Goal: Communication & Community: Answer question/provide support

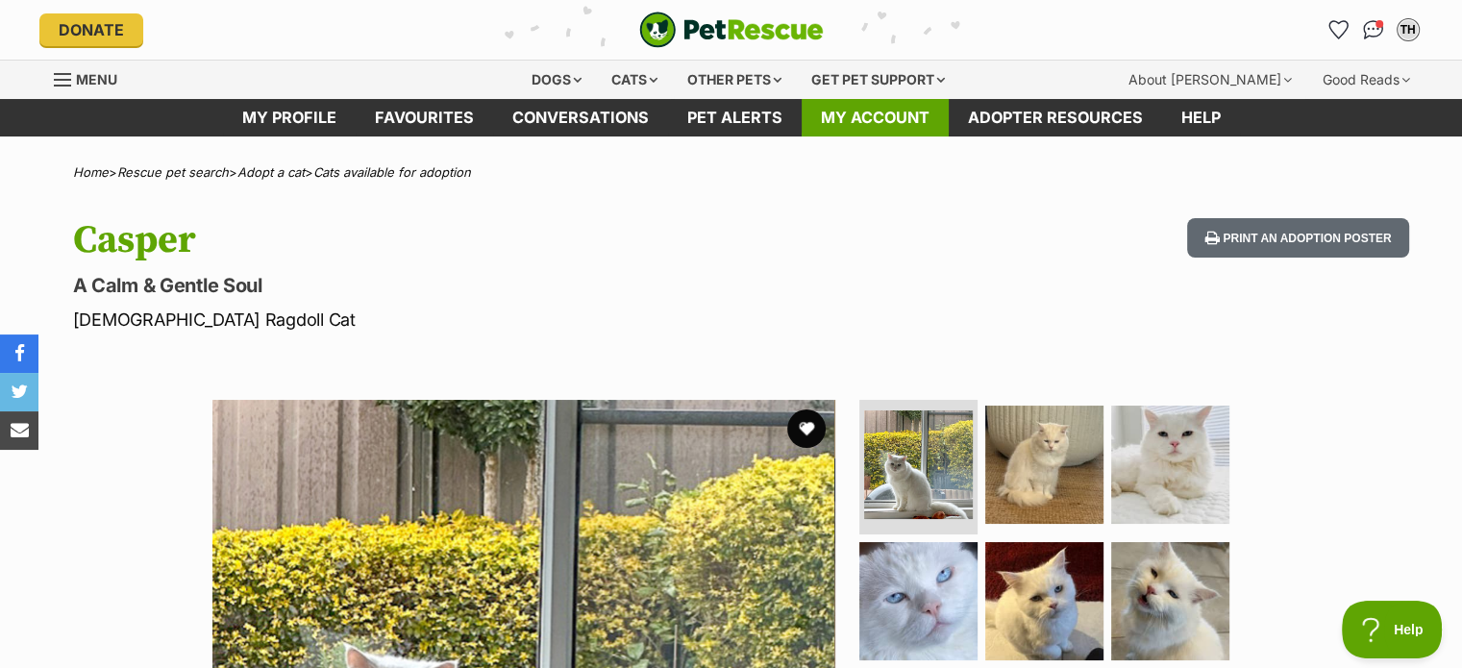
click at [864, 115] on link "My account" at bounding box center [875, 117] width 147 height 37
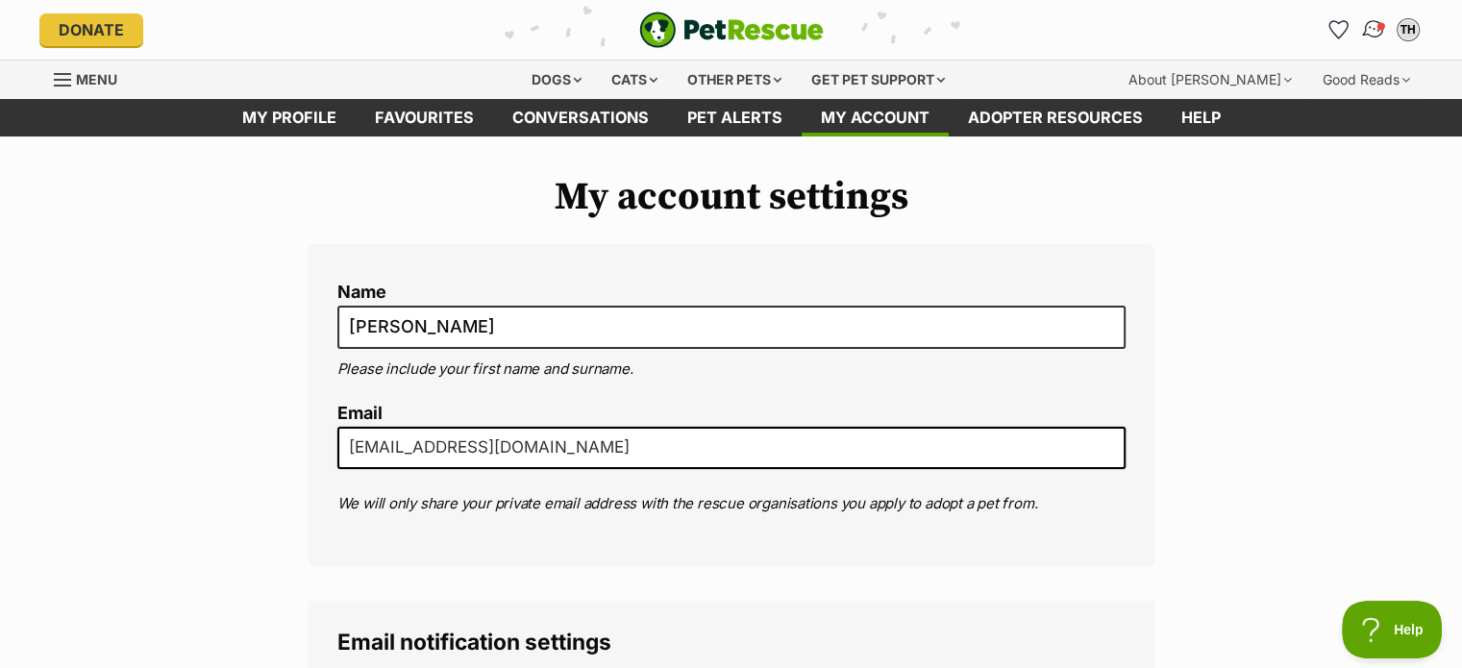
click at [1377, 29] on span "Conversations" at bounding box center [1381, 26] width 10 height 10
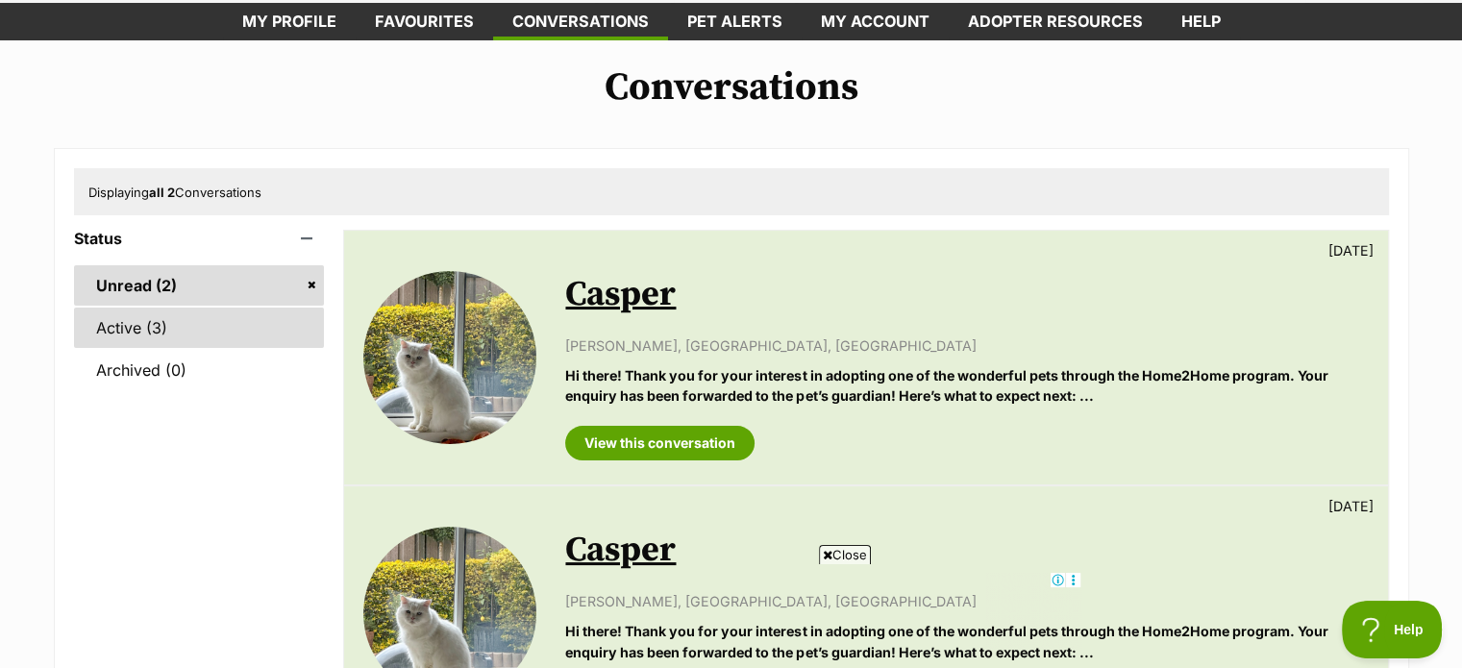
click at [217, 326] on link "Active (3)" at bounding box center [199, 328] width 251 height 40
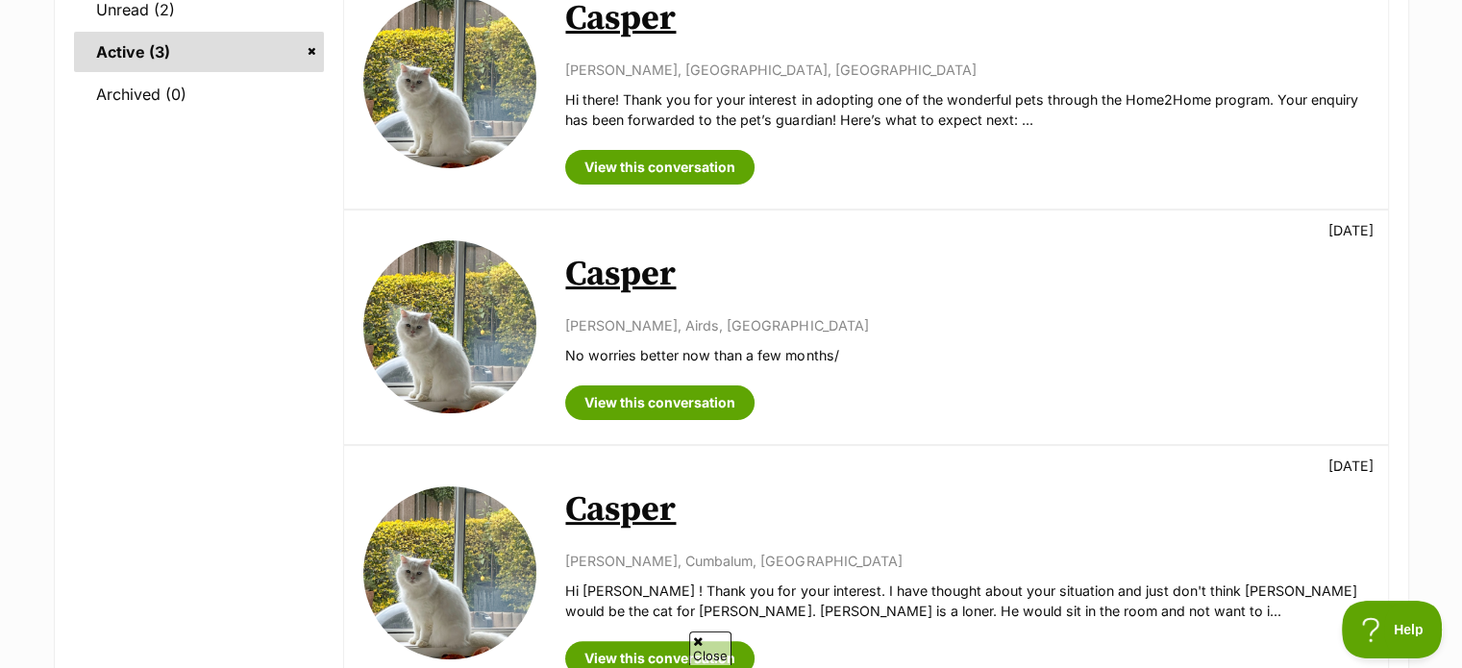
scroll to position [385, 0]
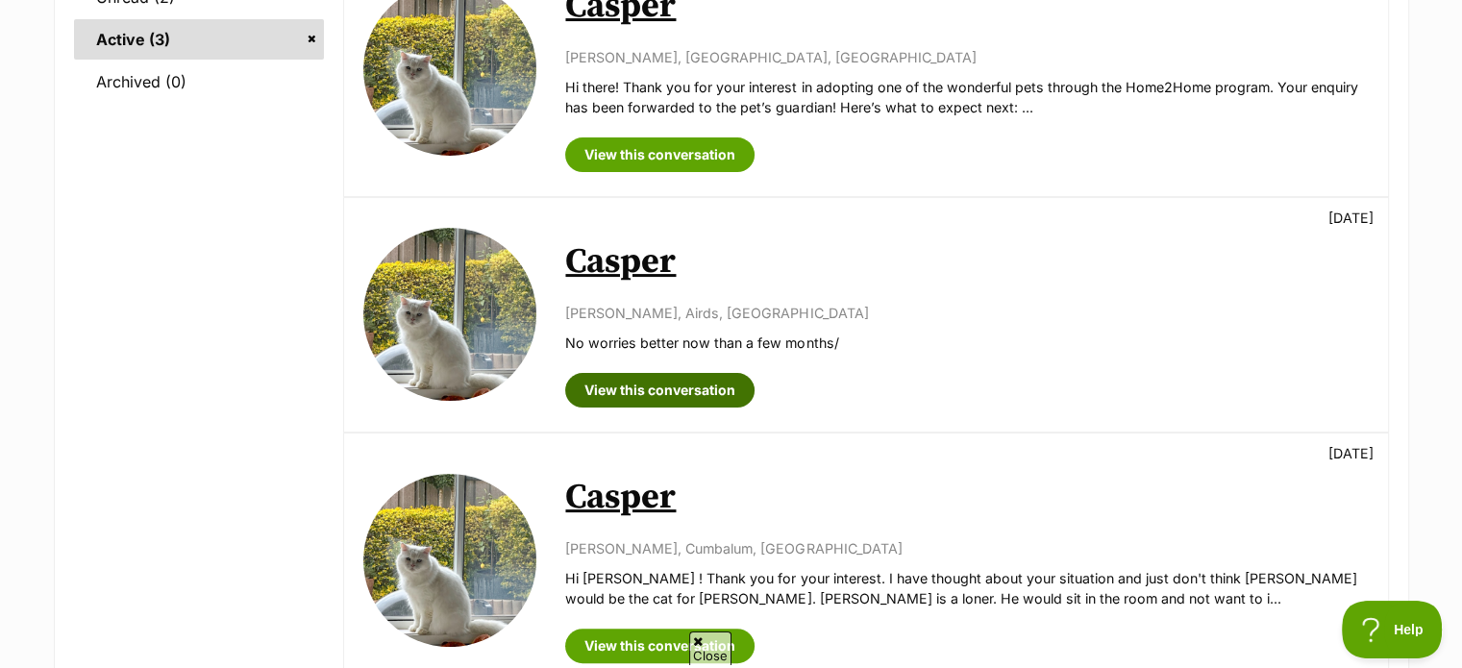
click at [680, 384] on link "View this conversation" at bounding box center [659, 390] width 189 height 35
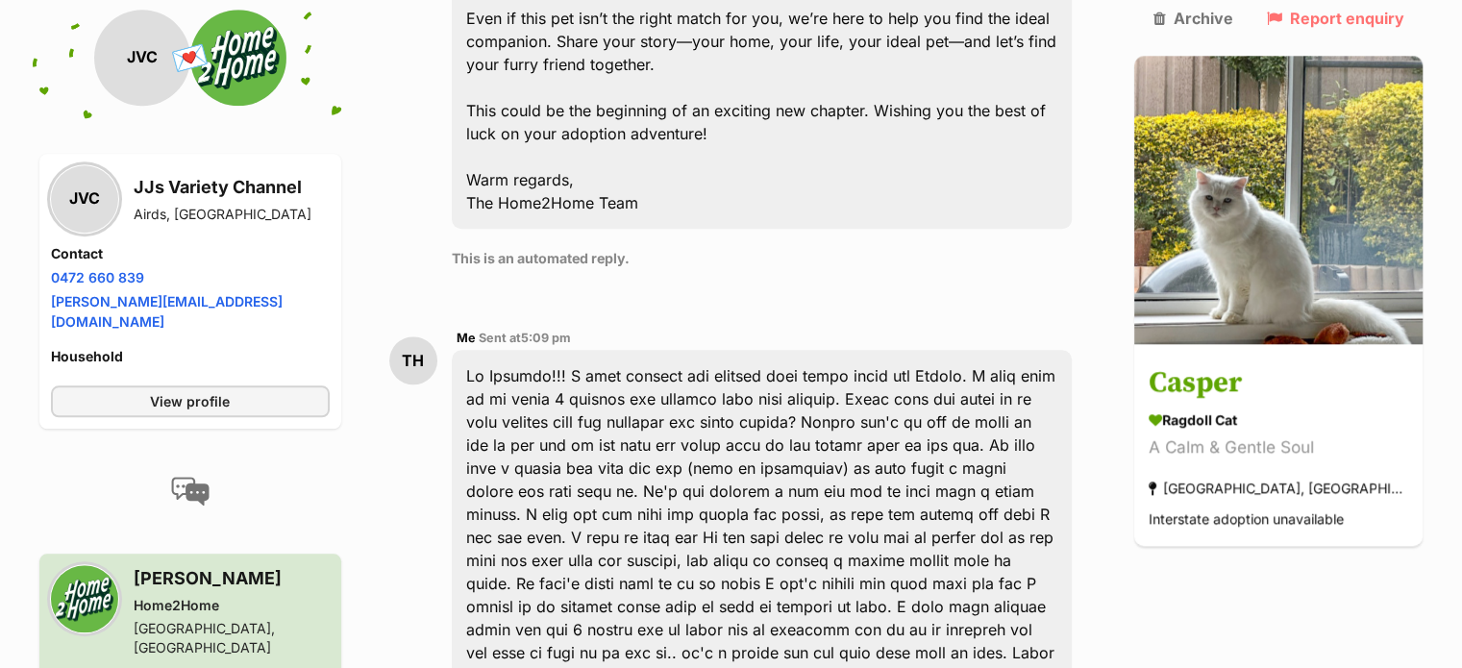
scroll to position [1826, 0]
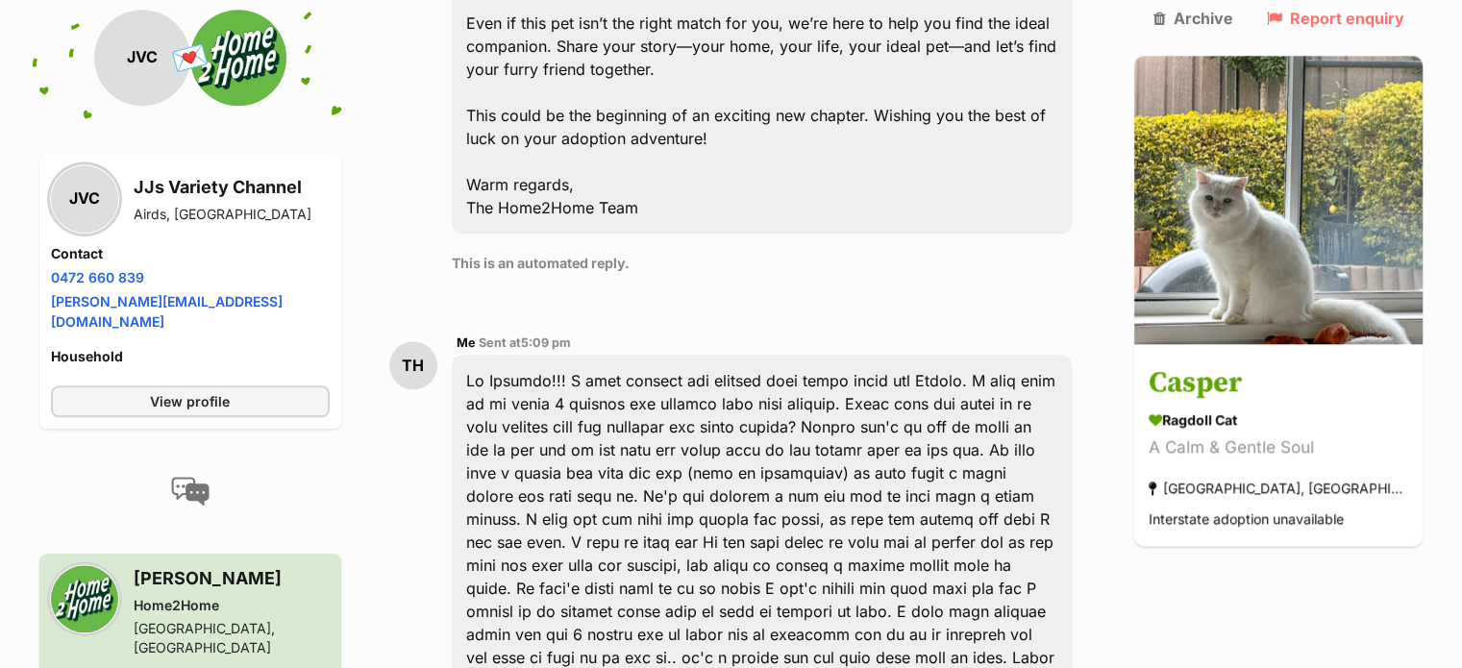
drag, startPoint x: 785, startPoint y: 239, endPoint x: 483, endPoint y: 255, distance: 302.3
click at [483, 355] on div at bounding box center [762, 669] width 621 height 629
copy div "Hi [PERSON_NAME]!!! I been waiting for exactly this kinda match for [PERSON_NAM…"
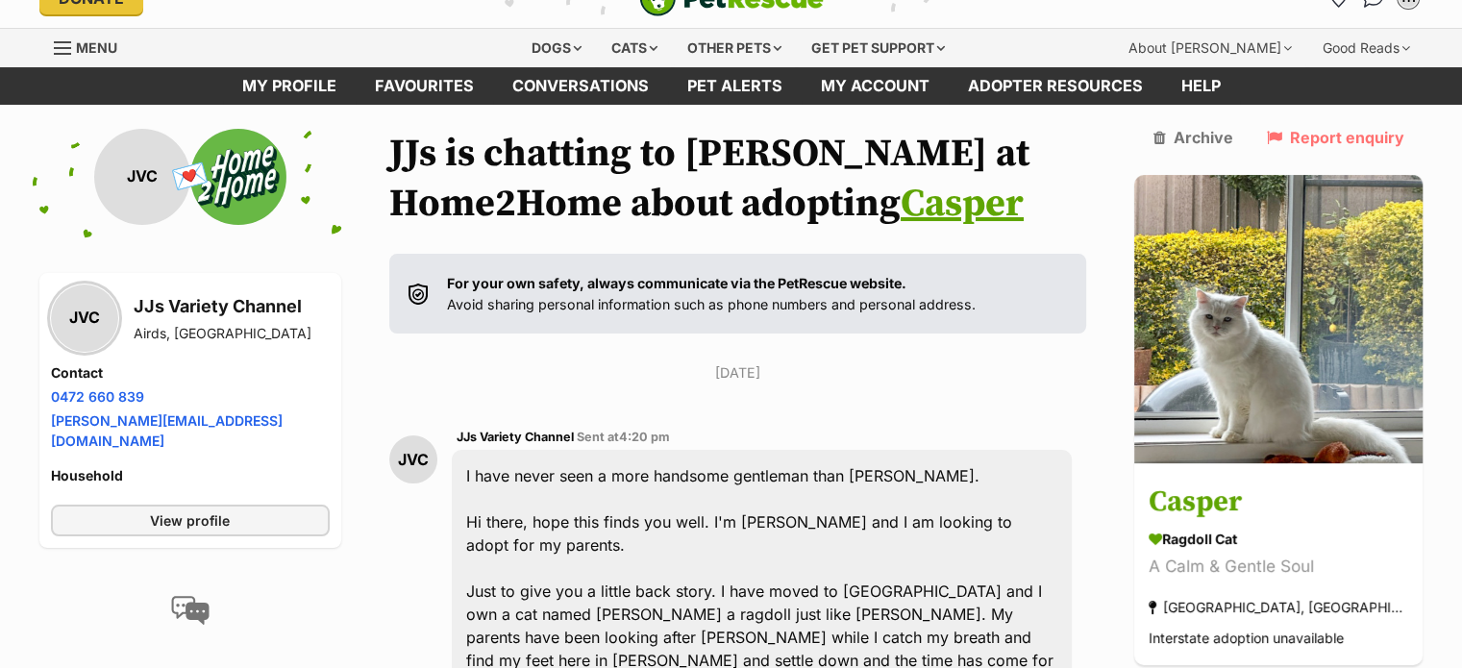
scroll to position [0, 0]
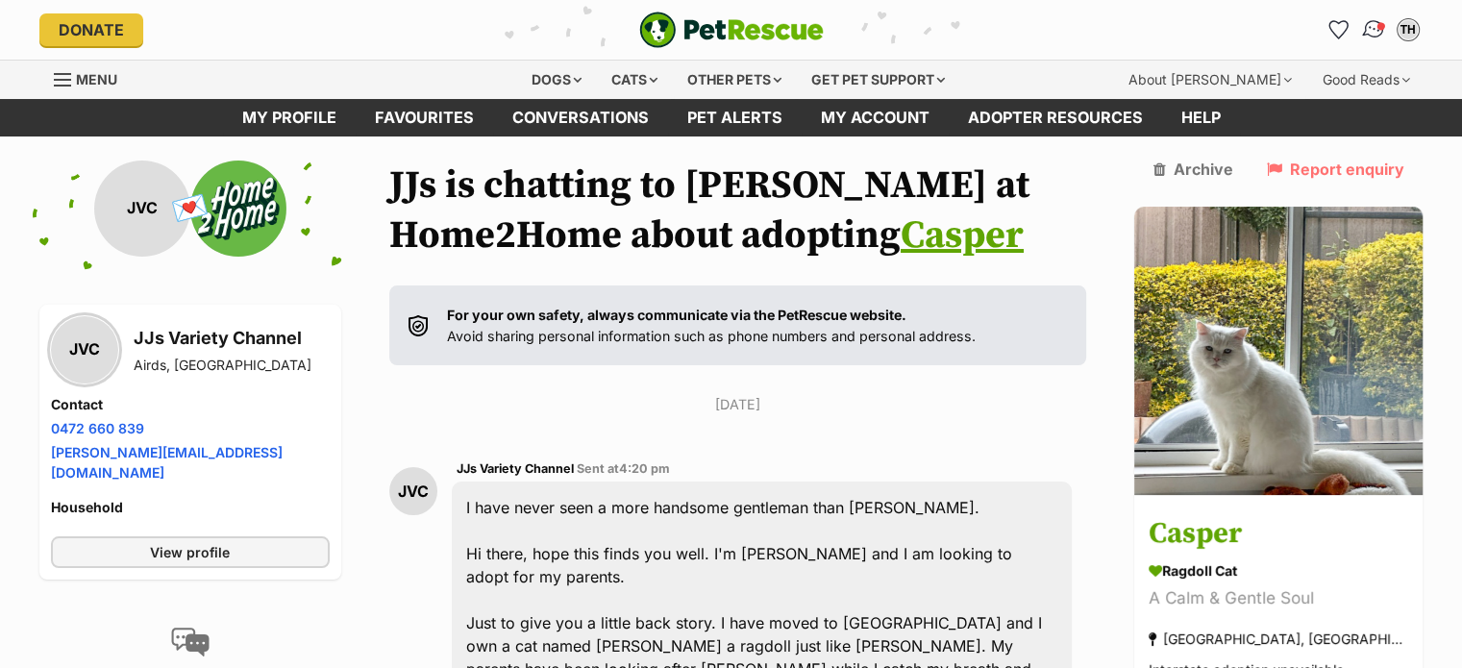
click at [1373, 27] on img "Conversations" at bounding box center [1373, 29] width 26 height 25
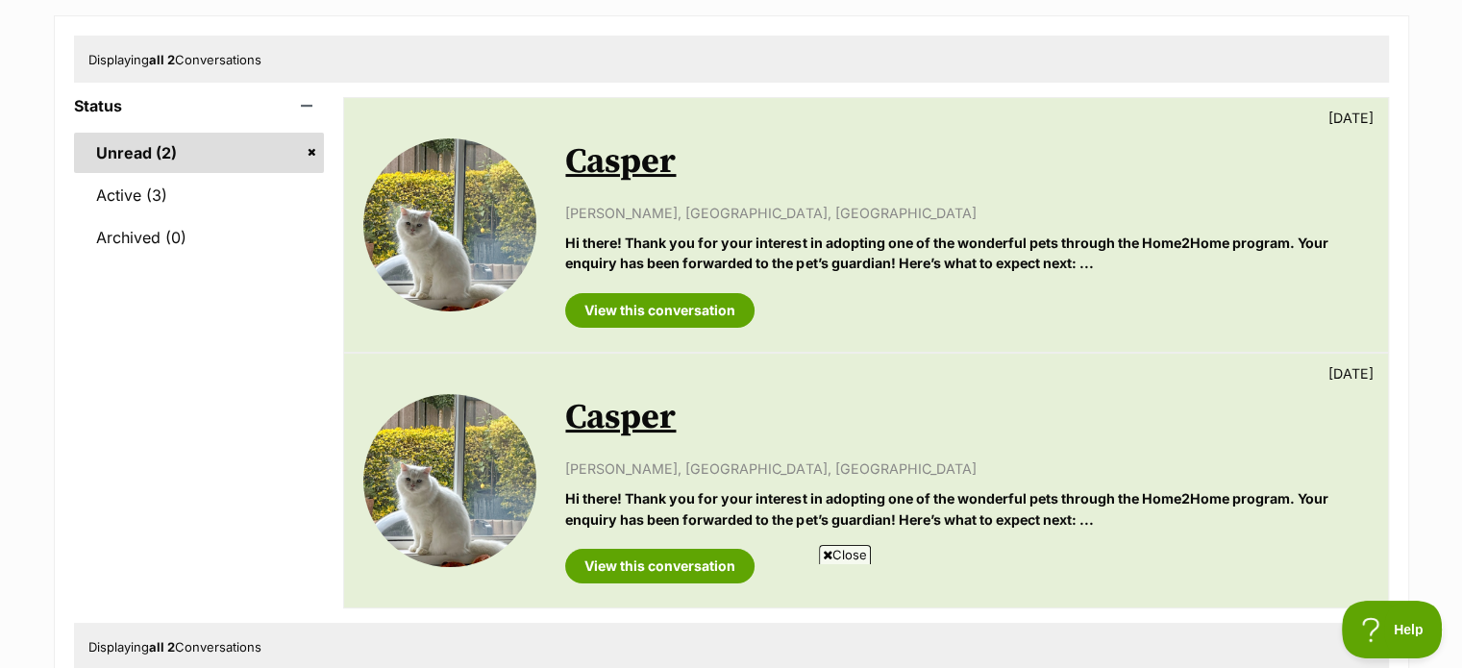
scroll to position [96, 0]
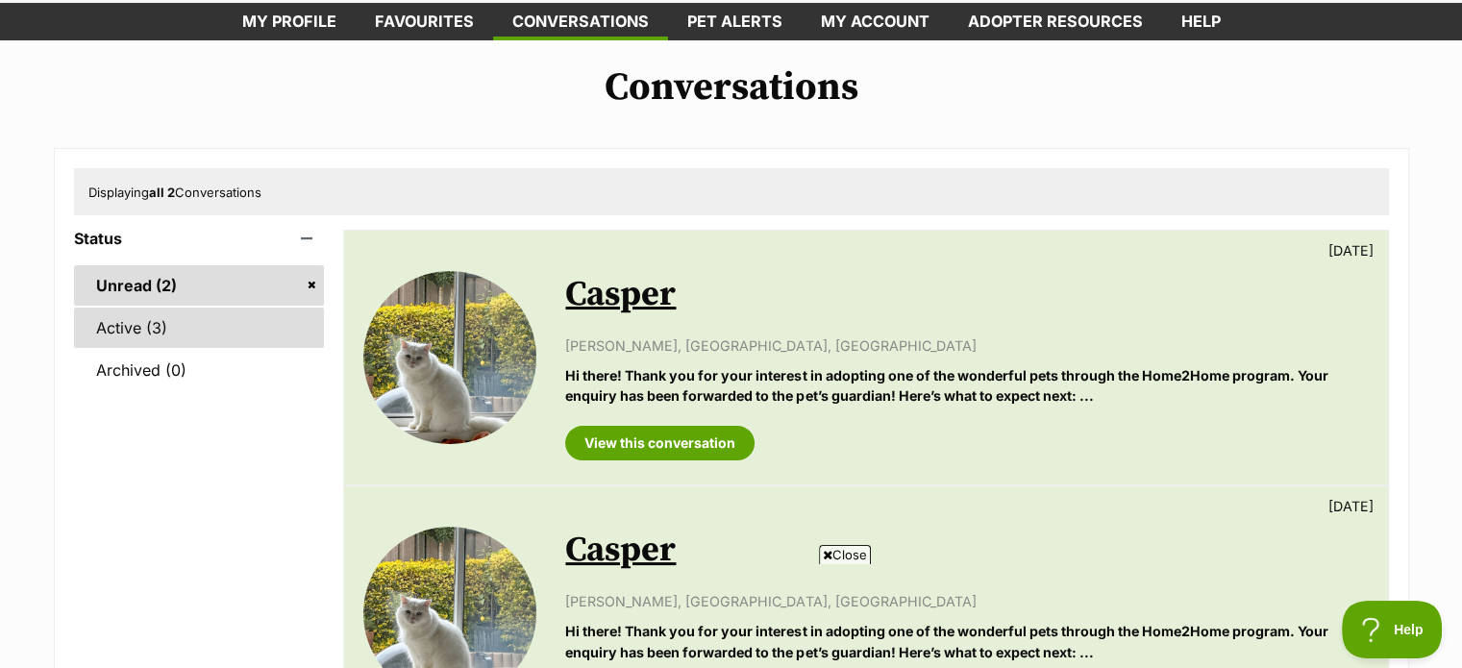
click at [188, 323] on link "Active (3)" at bounding box center [199, 328] width 251 height 40
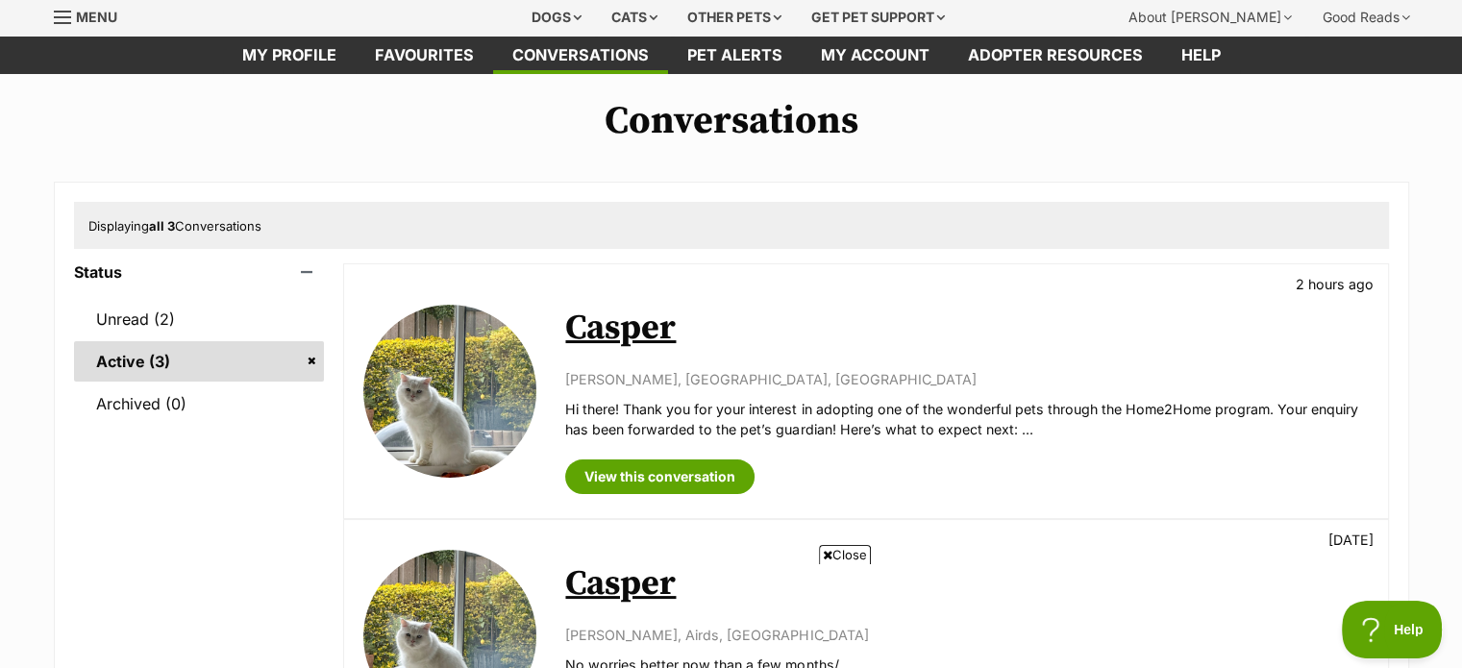
scroll to position [96, 0]
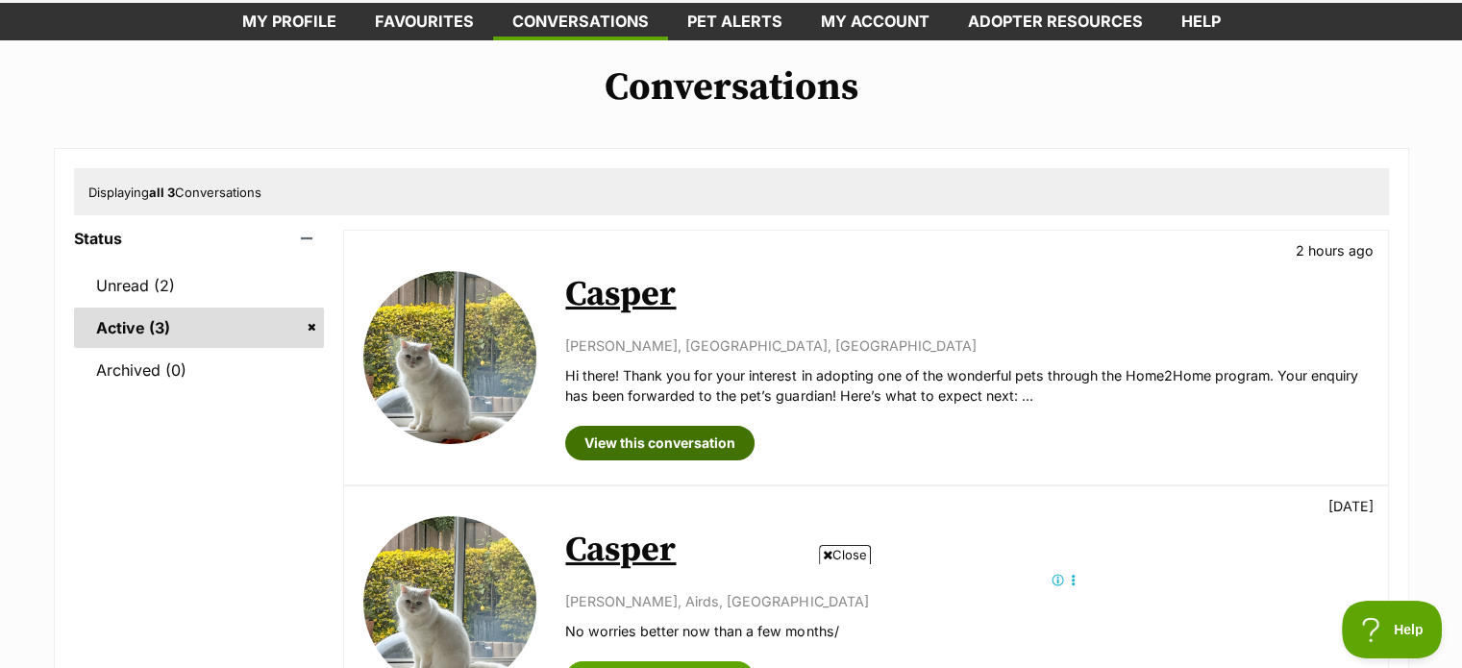
click at [661, 445] on link "View this conversation" at bounding box center [659, 443] width 189 height 35
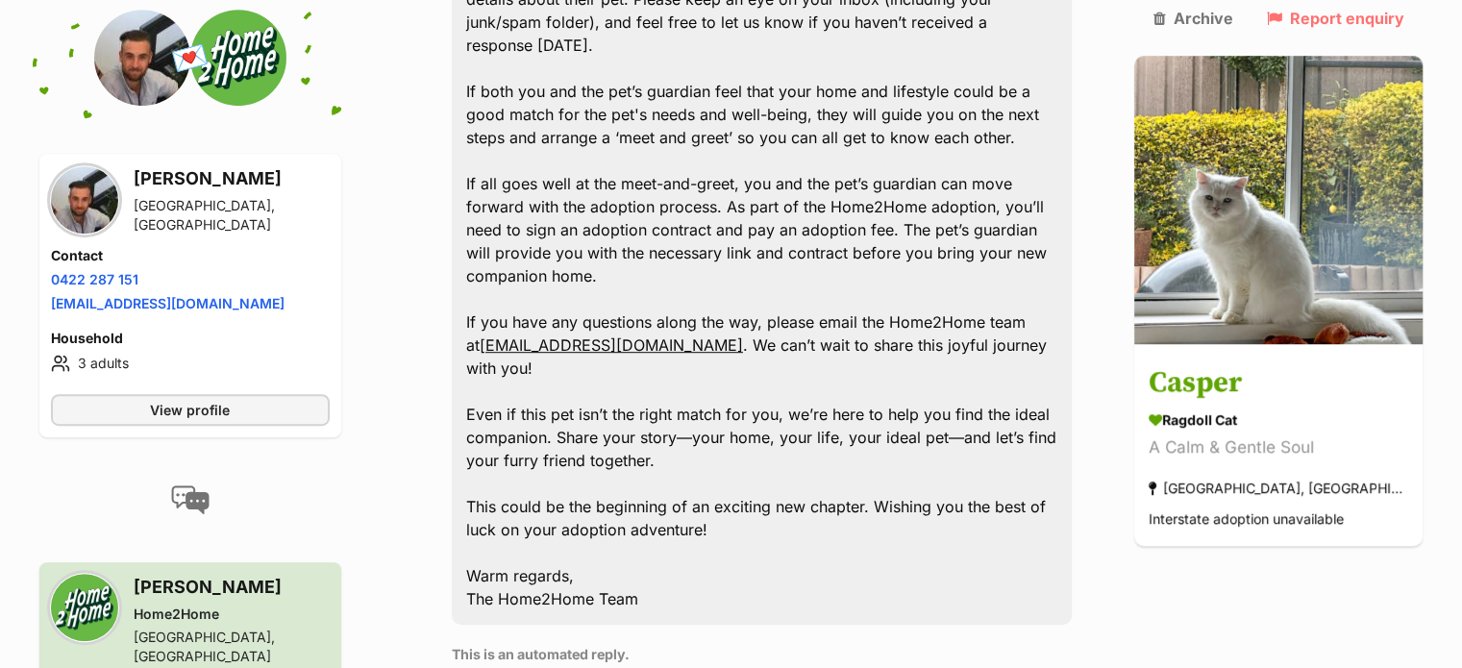
scroll to position [1377, 0]
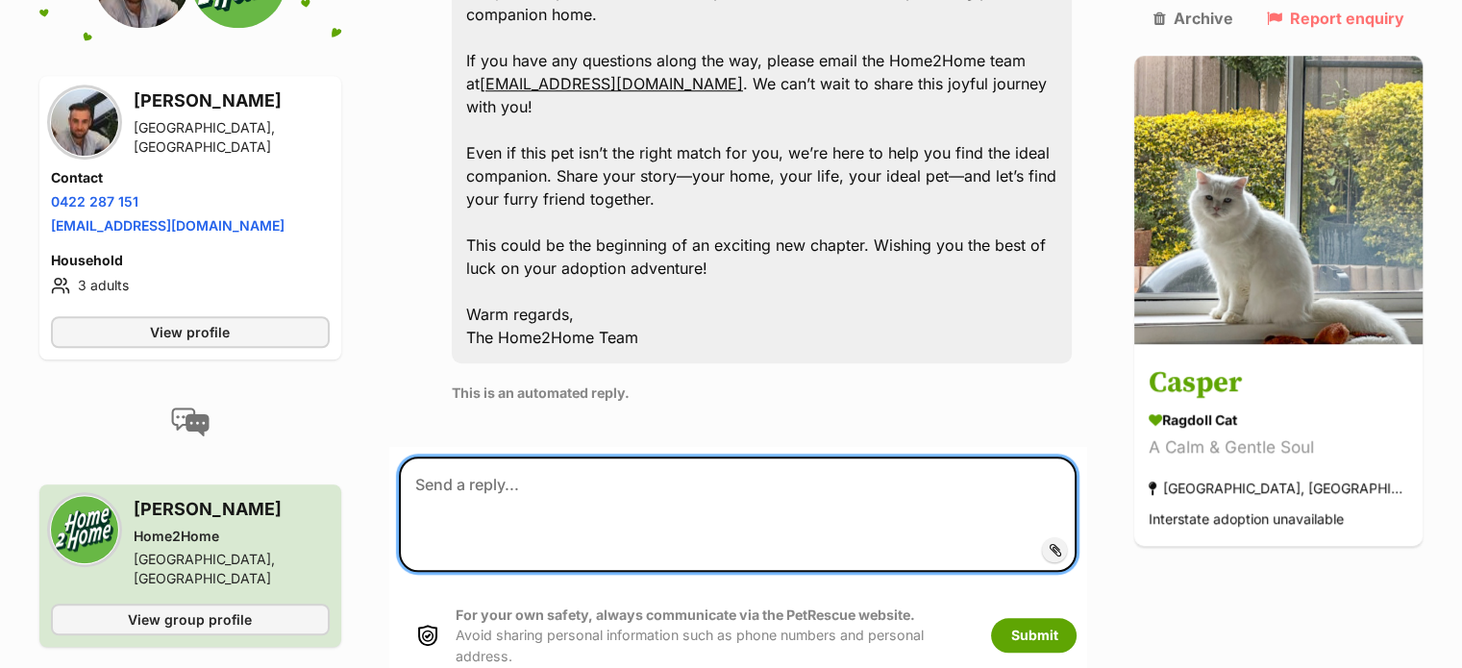
paste textarea "Hi Jocelyn!!! I been waiting for exactly this kinda match for Casper. I have sa…"
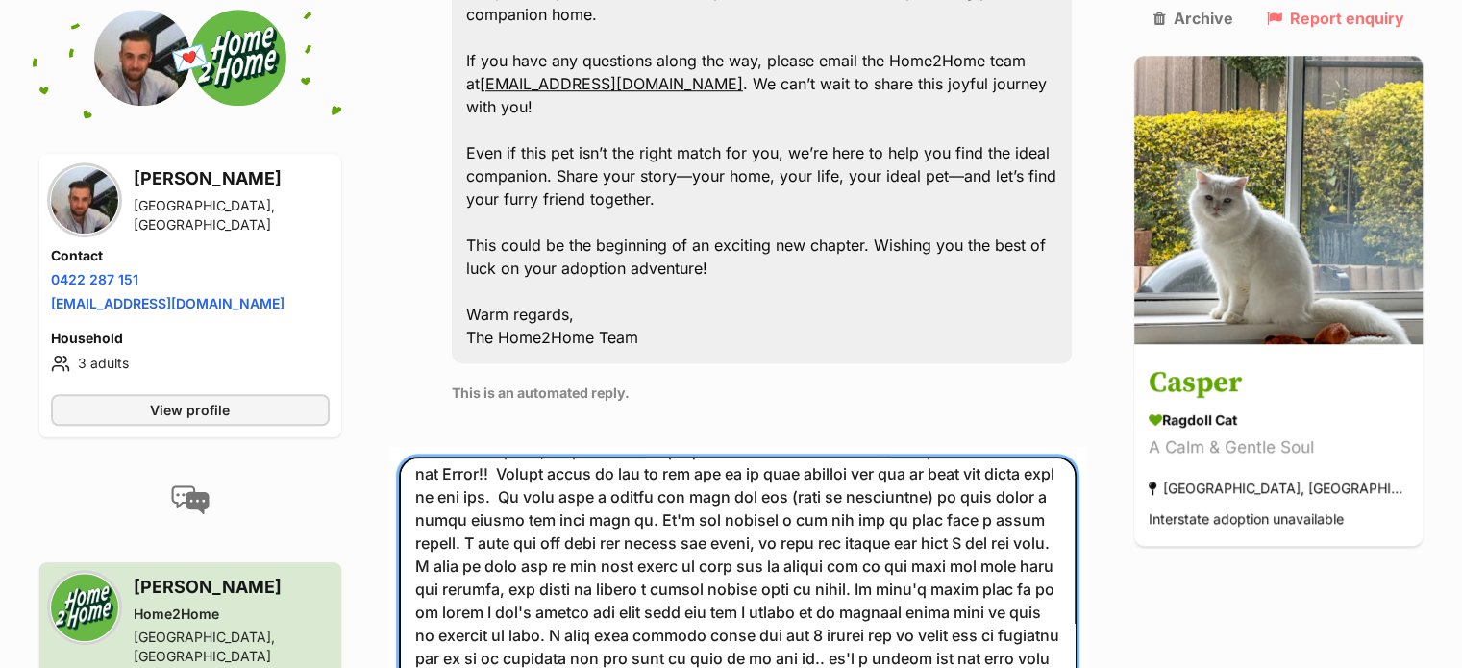
scroll to position [112, 0]
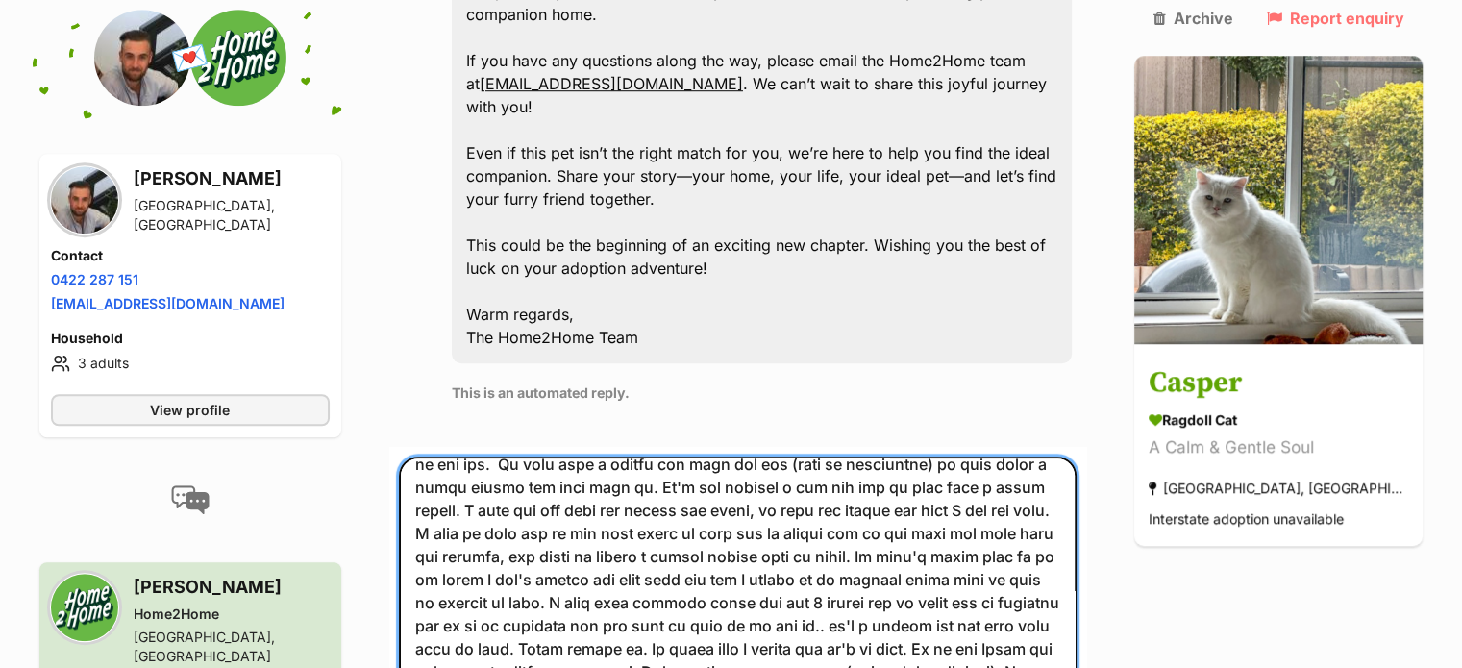
drag, startPoint x: 720, startPoint y: 503, endPoint x: 788, endPoint y: 497, distance: 68.5
click at [721, 503] on textarea at bounding box center [738, 590] width 679 height 267
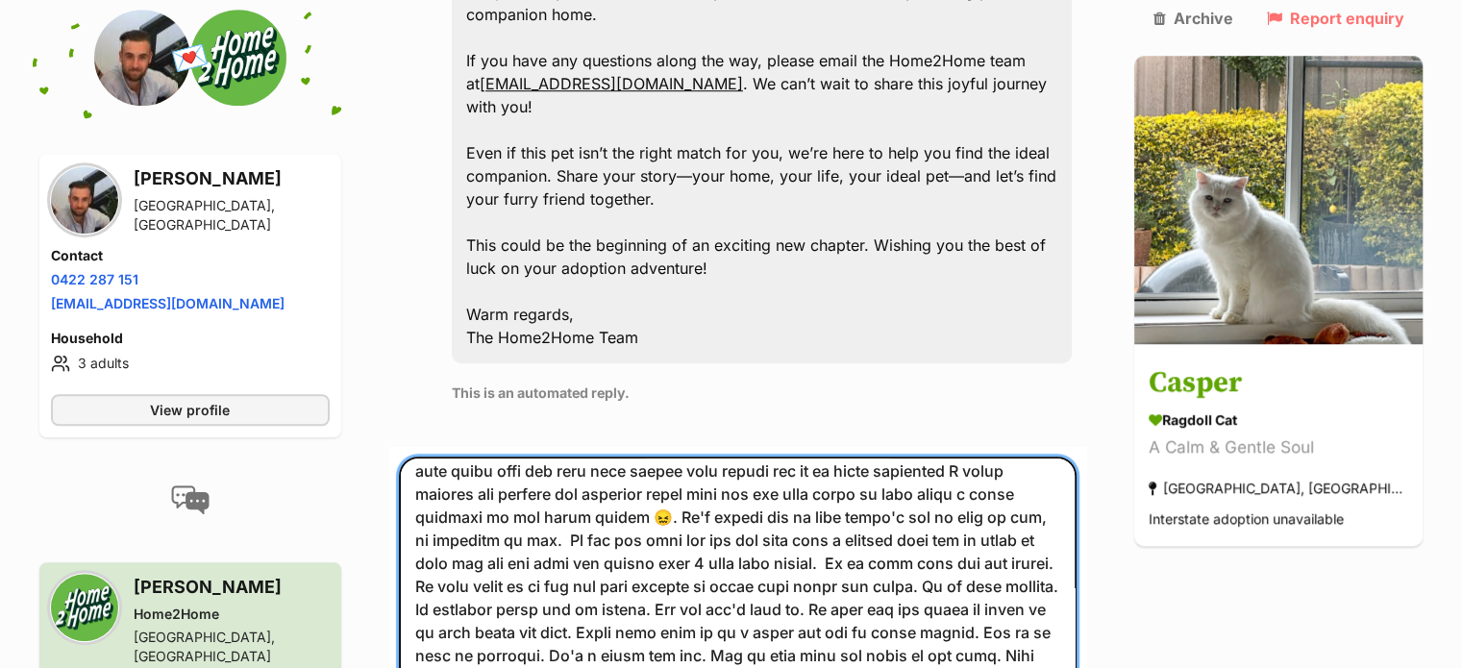
scroll to position [387, 0]
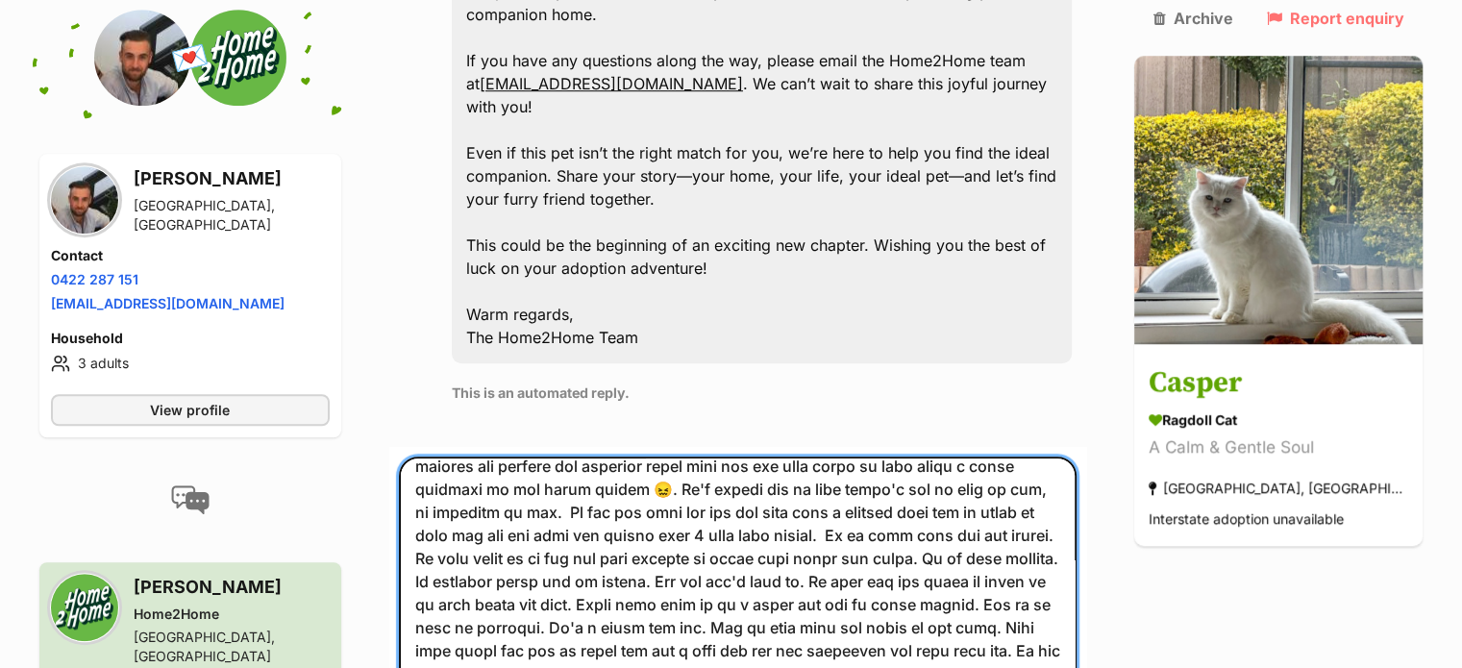
drag, startPoint x: 960, startPoint y: 461, endPoint x: 974, endPoint y: 455, distance: 15.5
click at [960, 461] on textarea at bounding box center [738, 590] width 679 height 267
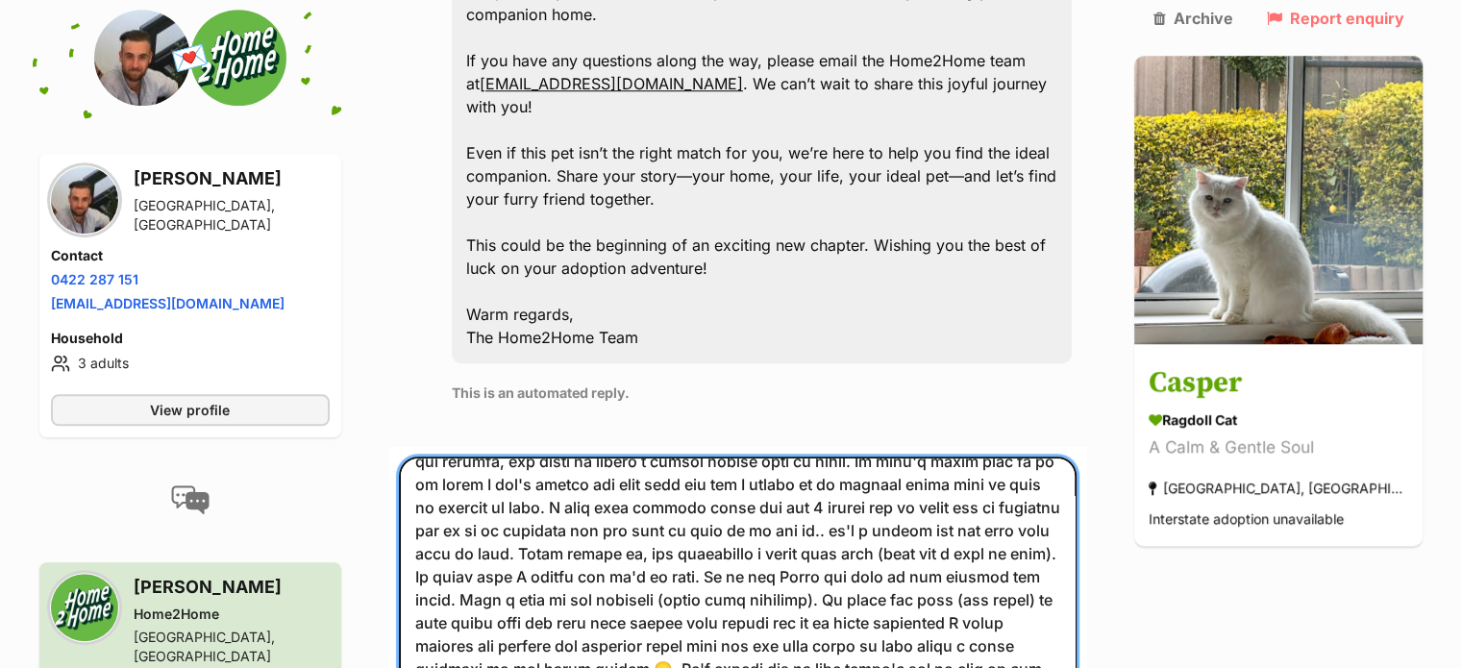
scroll to position [0, 0]
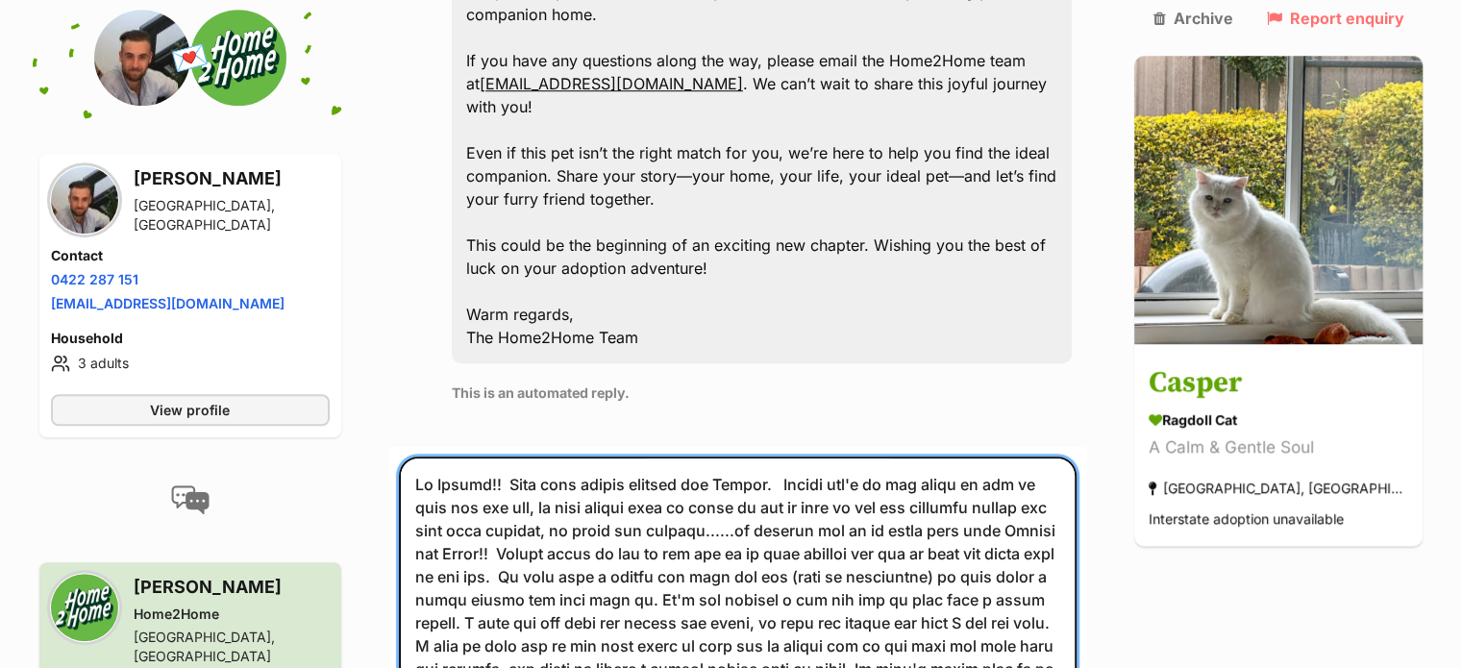
click at [987, 457] on textarea at bounding box center [738, 590] width 679 height 267
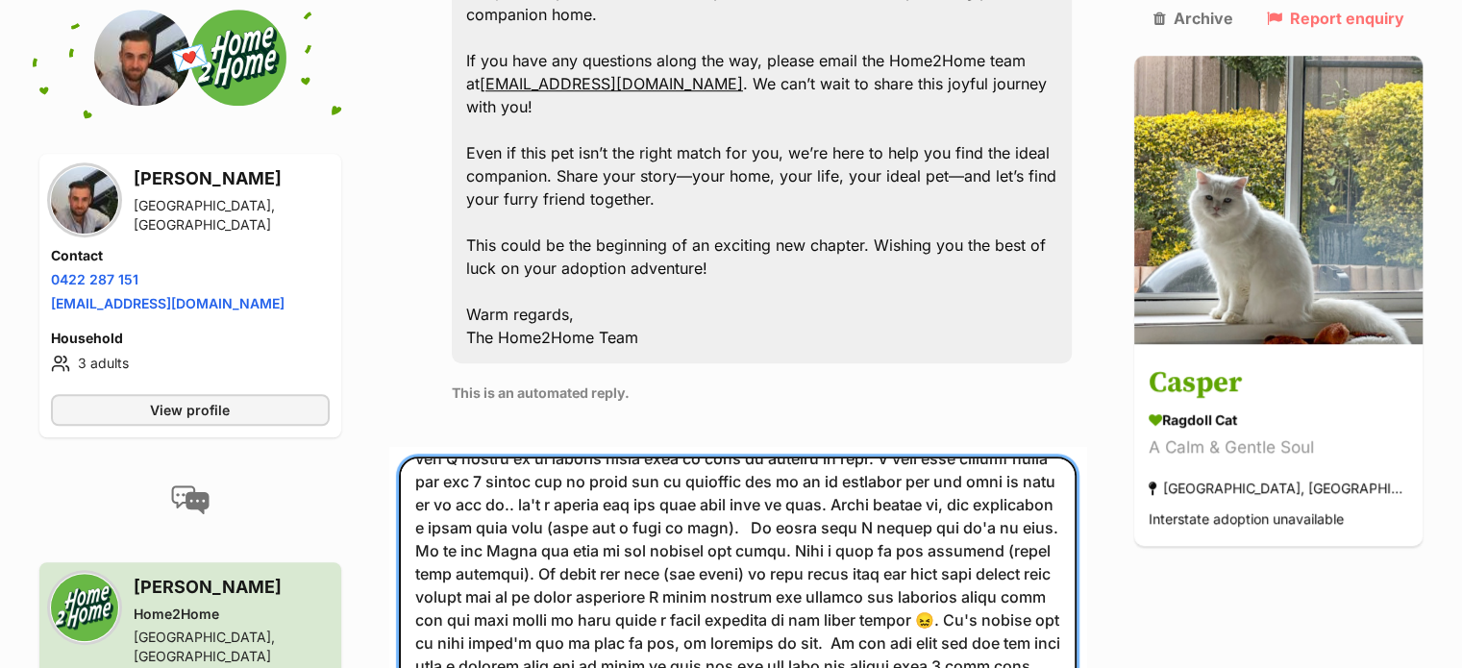
scroll to position [288, 0]
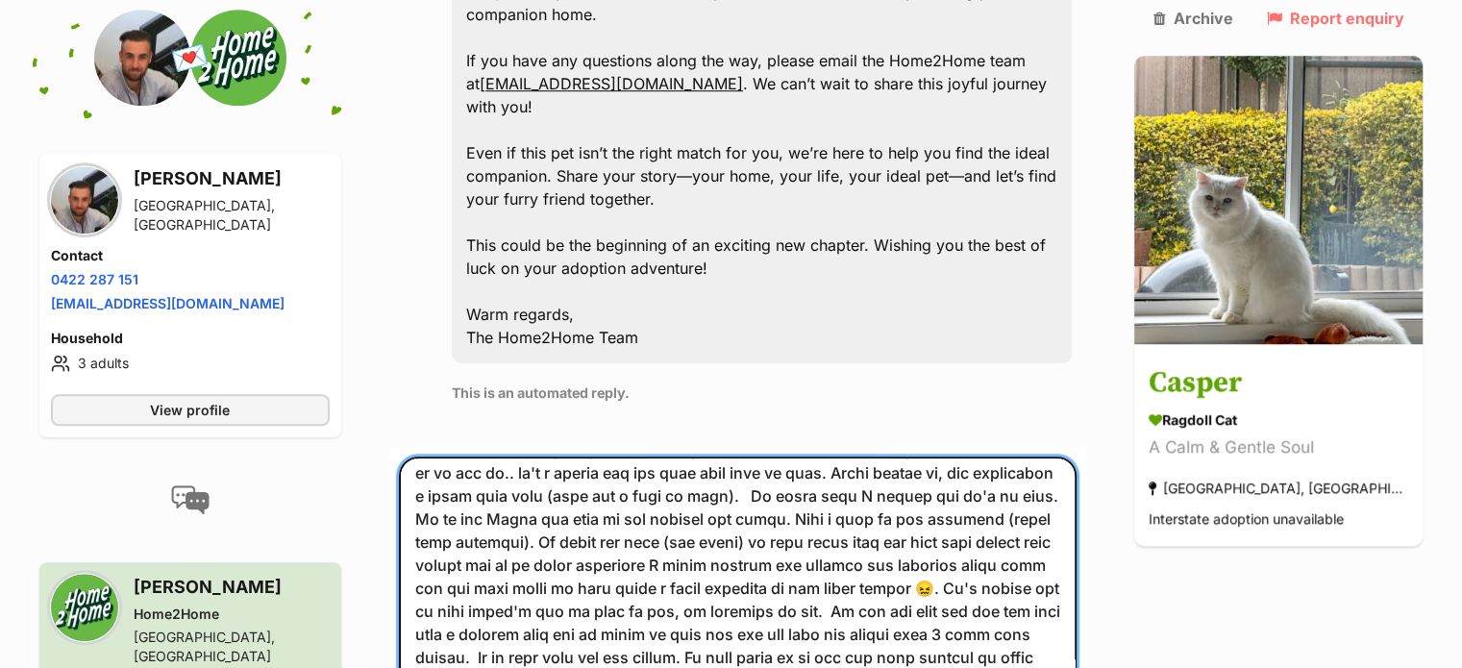
click at [900, 457] on textarea at bounding box center [738, 590] width 679 height 267
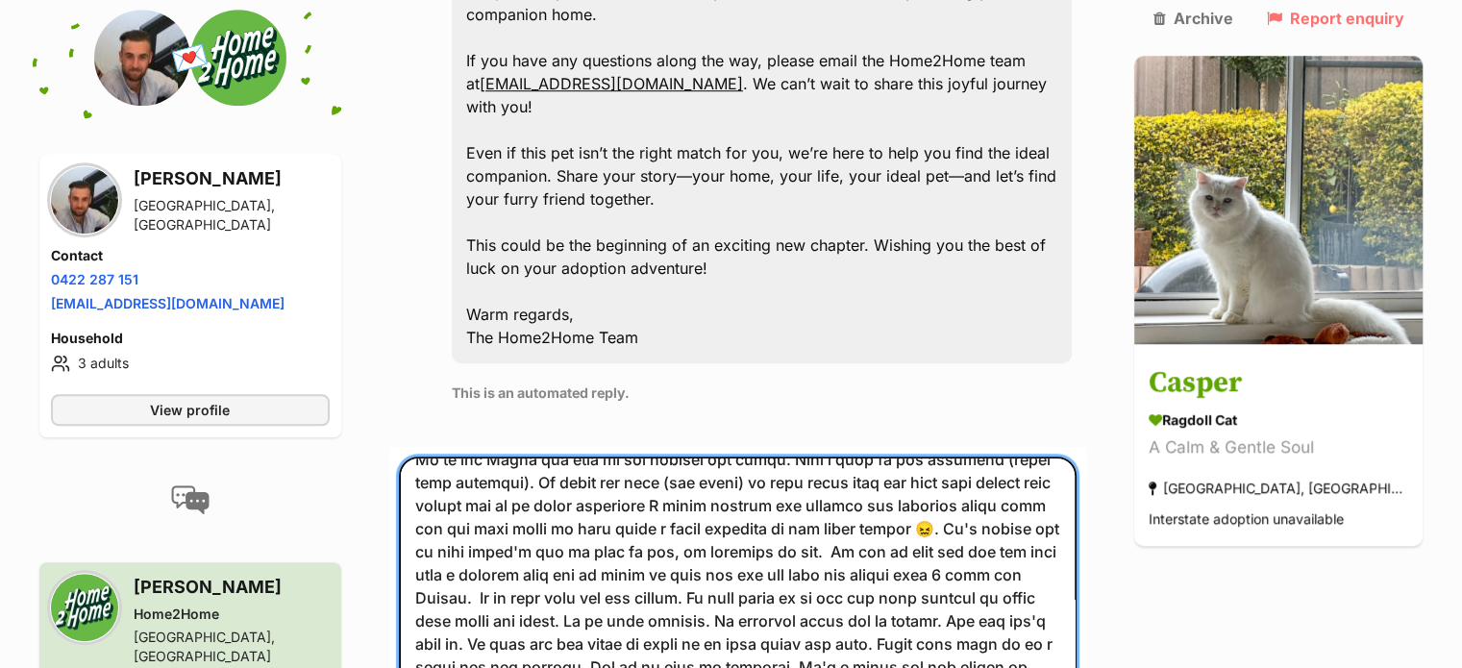
scroll to position [270, 0]
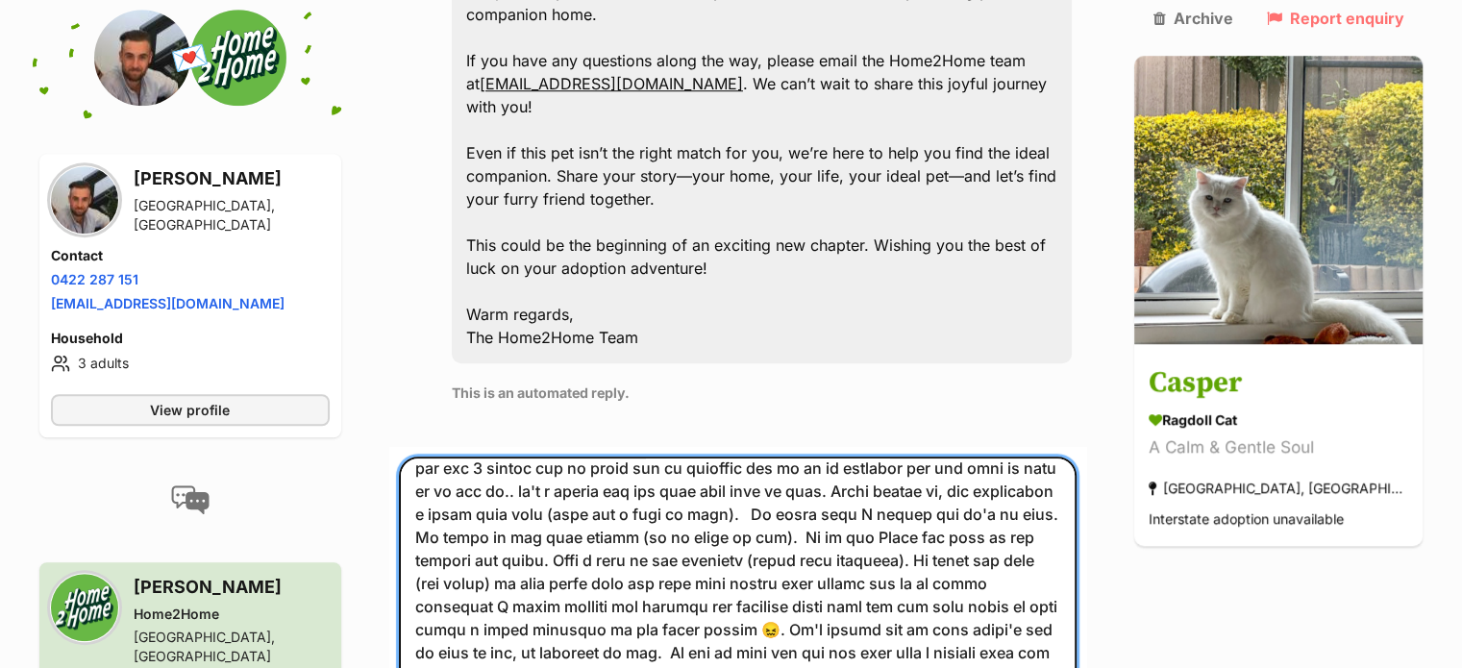
drag, startPoint x: 461, startPoint y: 419, endPoint x: 490, endPoint y: 480, distance: 67.1
click at [467, 457] on textarea at bounding box center [738, 590] width 679 height 267
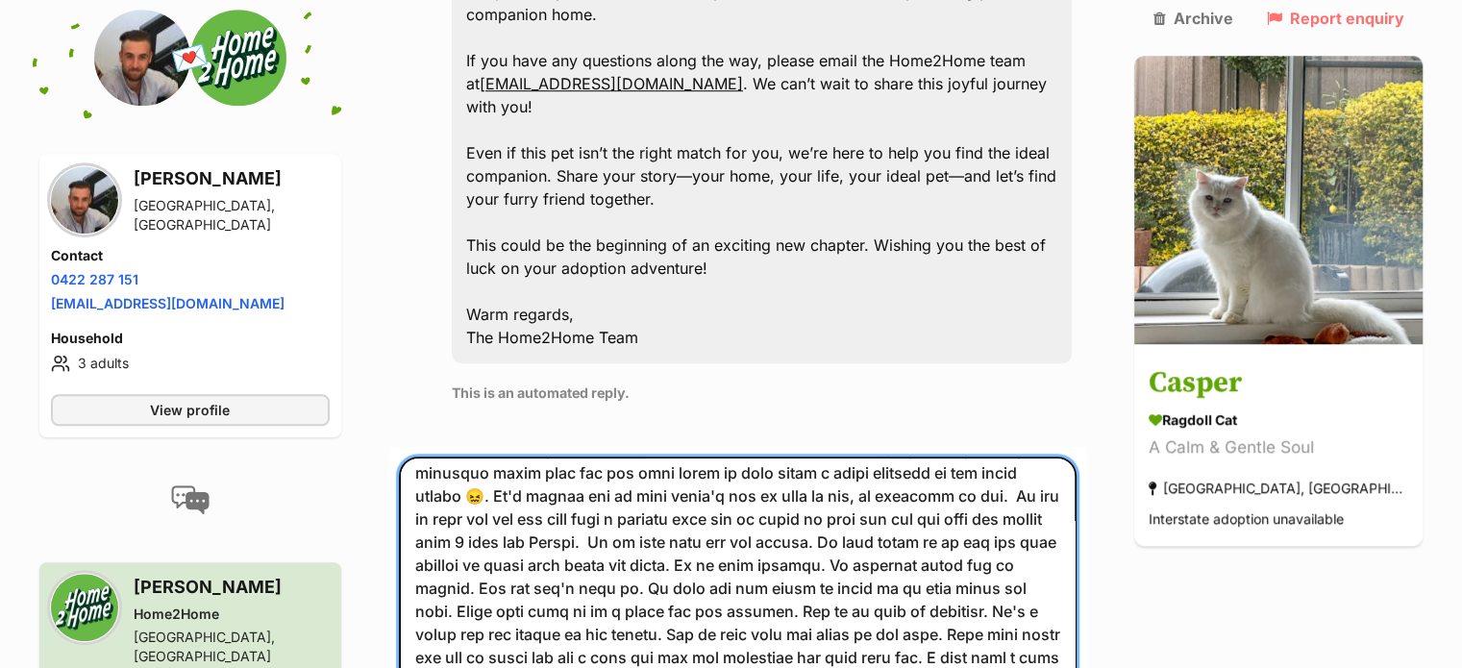
scroll to position [434, 0]
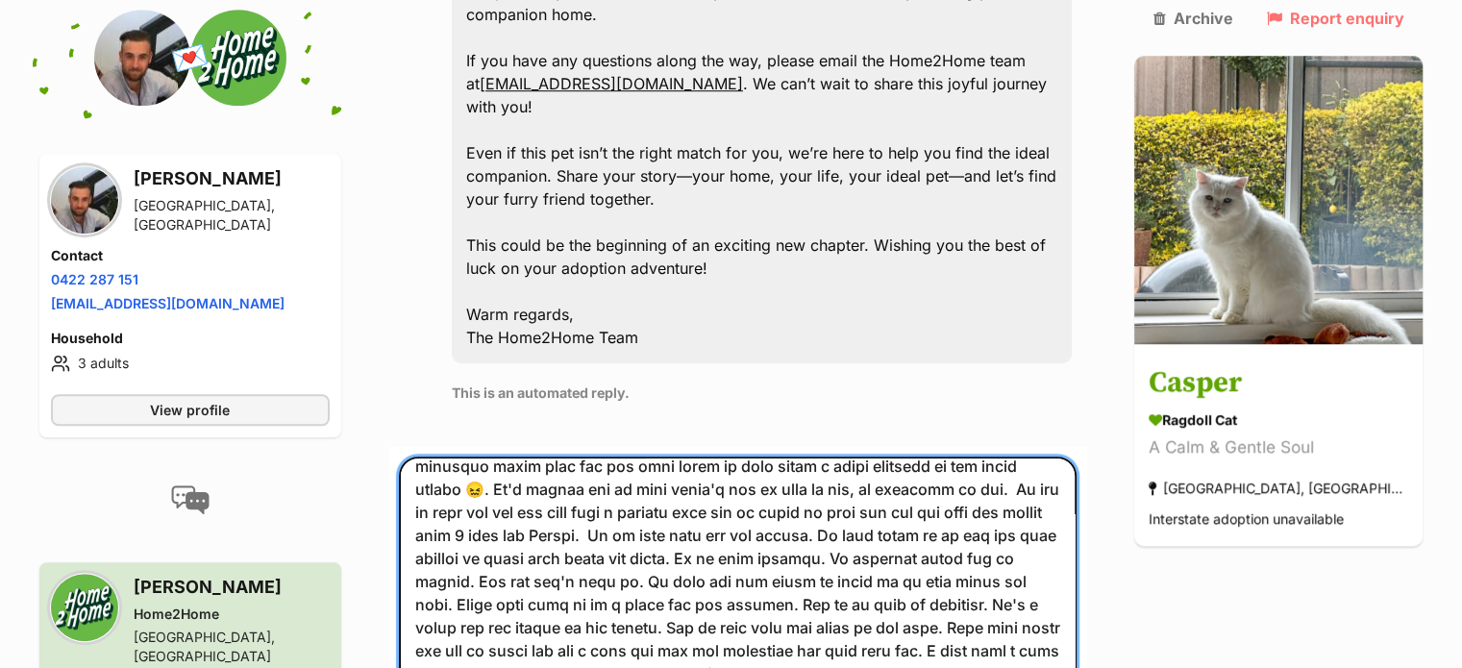
click at [780, 457] on textarea at bounding box center [738, 590] width 679 height 267
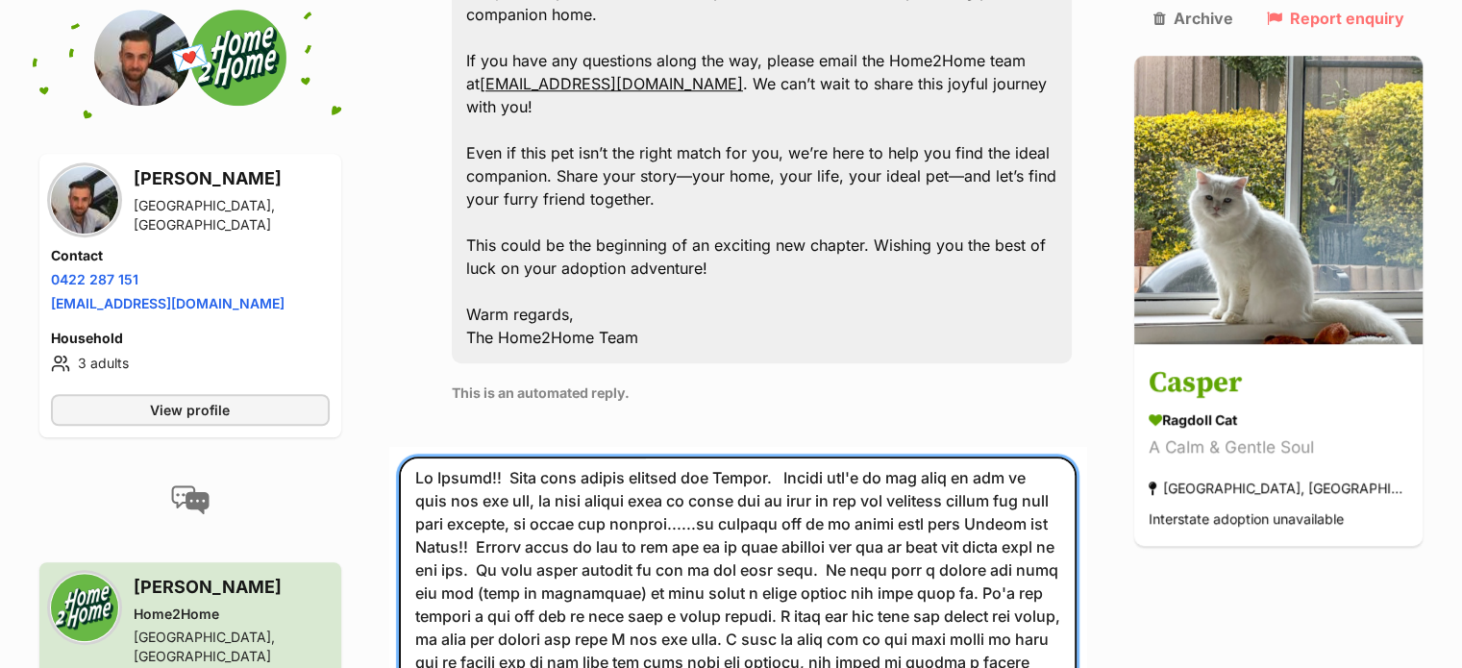
scroll to position [0, 0]
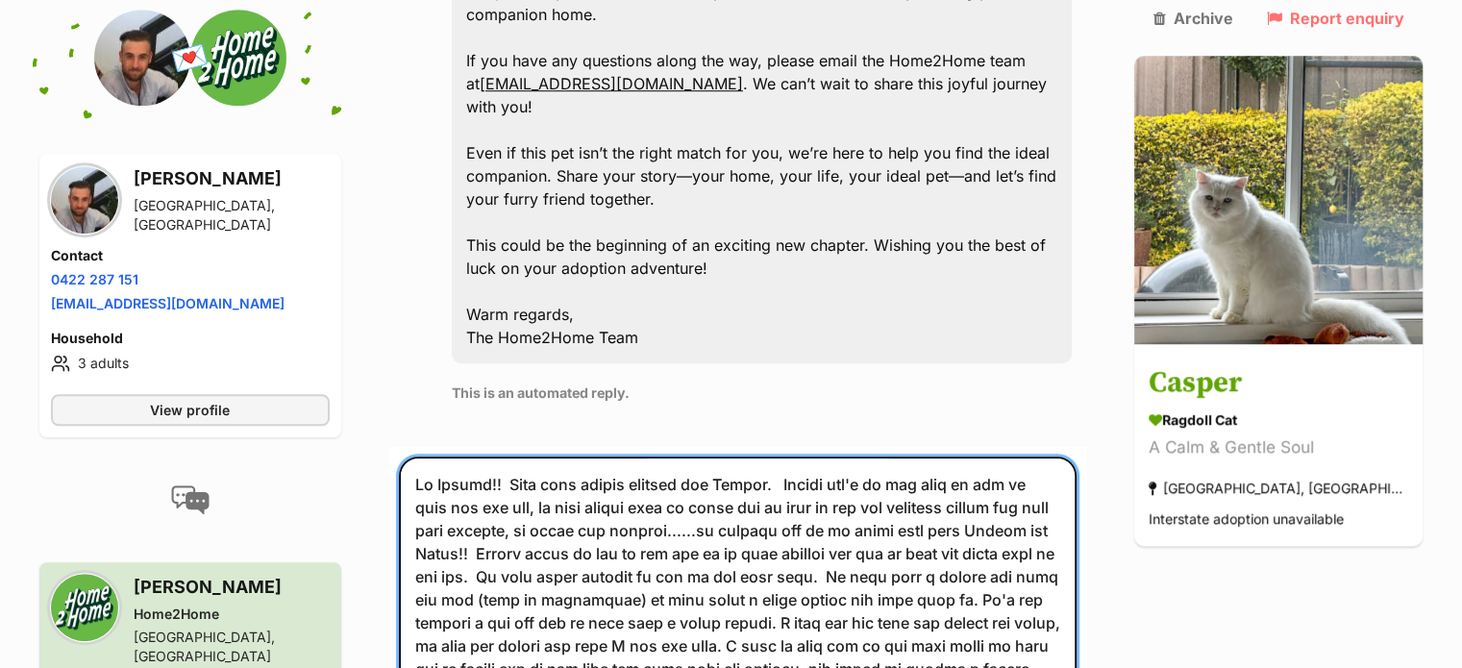
click at [518, 457] on textarea at bounding box center [738, 590] width 679 height 267
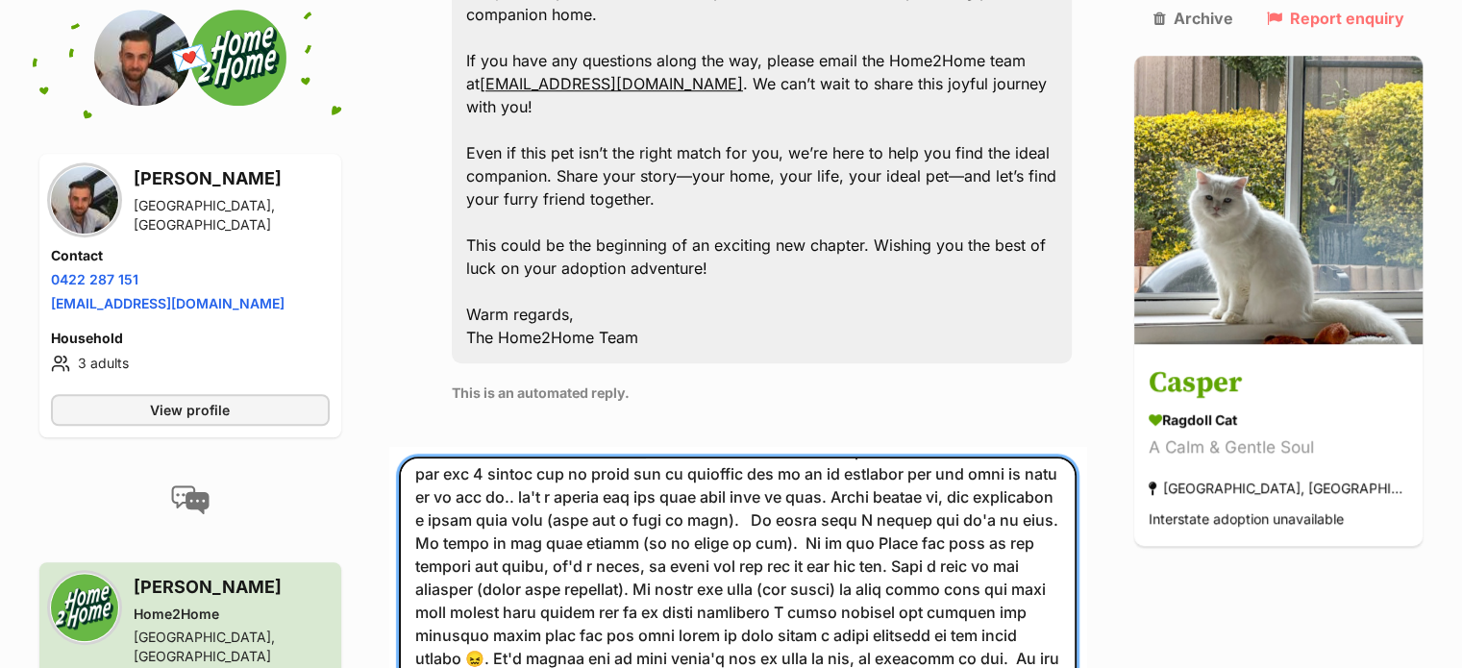
scroll to position [361, 0]
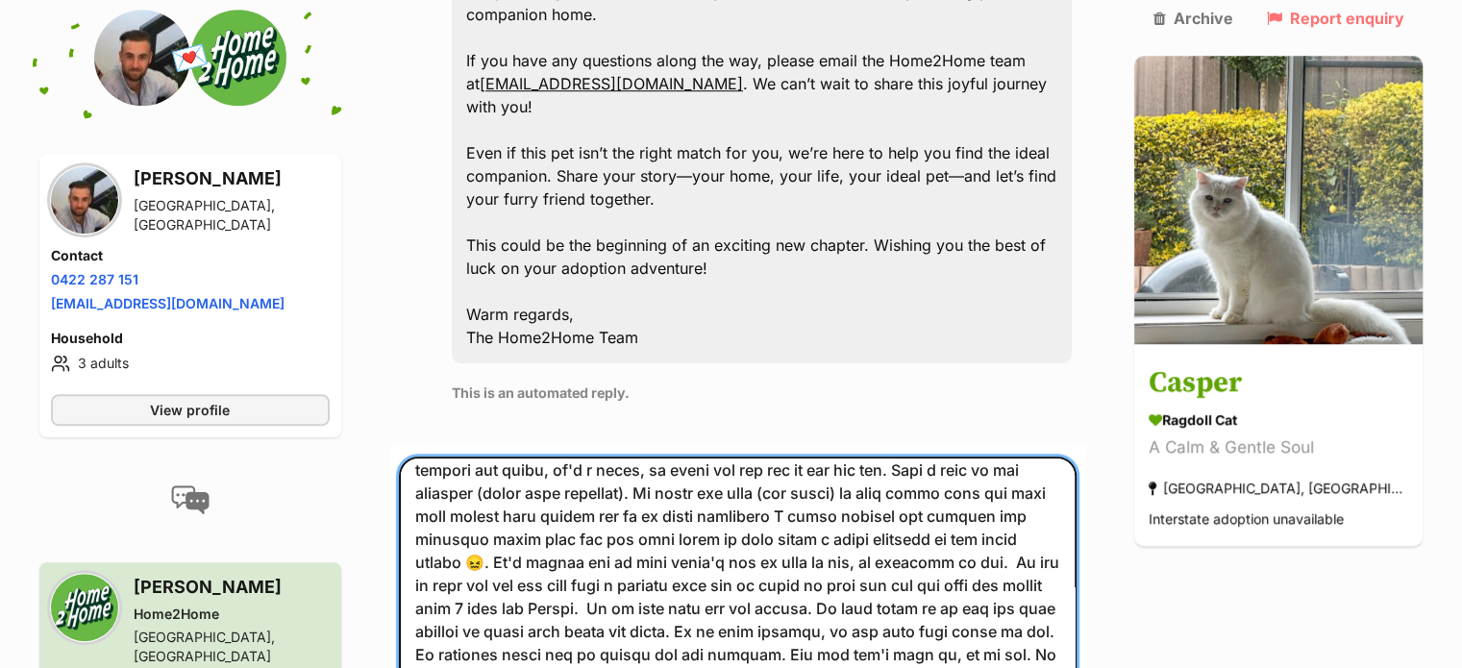
type textarea "Hi Joshua!! Your home sounds perfect for Casper. Casper won't be the type to si…"
